Goal: Transaction & Acquisition: Obtain resource

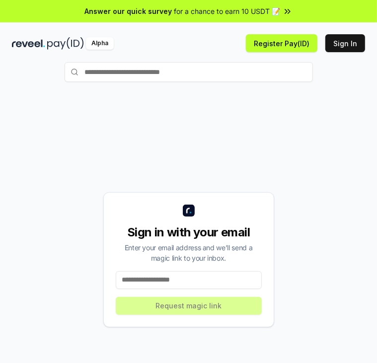
click at [226, 280] on input at bounding box center [189, 280] width 146 height 18
type input "**********"
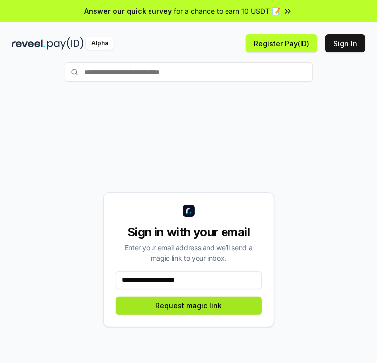
click at [221, 312] on button "Request magic link" at bounding box center [189, 306] width 146 height 18
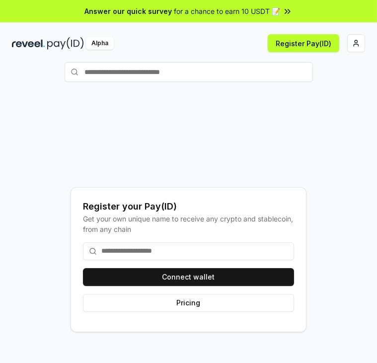
click at [225, 257] on input at bounding box center [188, 251] width 211 height 18
type input "**********"
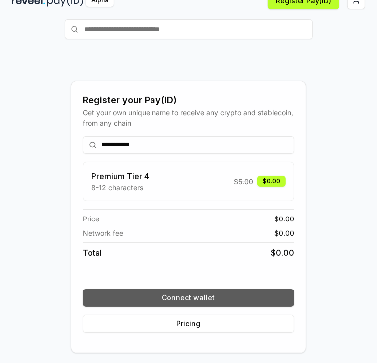
scroll to position [50, 0]
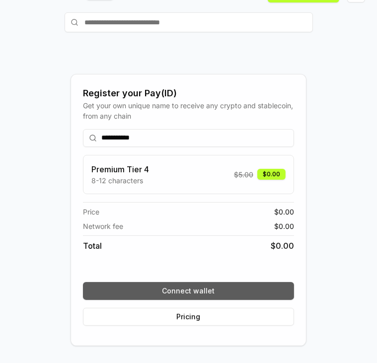
click at [262, 285] on button "Connect wallet" at bounding box center [188, 291] width 211 height 18
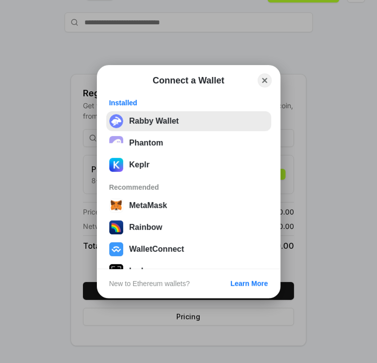
drag, startPoint x: 171, startPoint y: 121, endPoint x: 182, endPoint y: 119, distance: 11.7
click at [171, 121] on button "Rabby Wallet" at bounding box center [188, 121] width 165 height 20
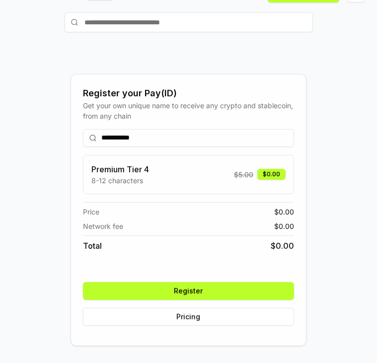
scroll to position [54, 0]
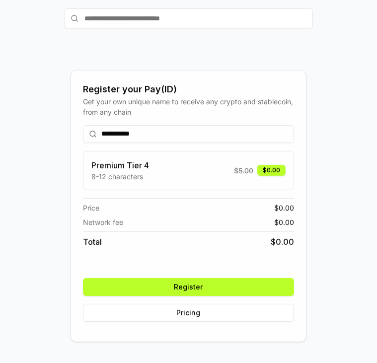
click at [261, 288] on button "Register" at bounding box center [188, 287] width 211 height 18
